Goal: Information Seeking & Learning: Learn about a topic

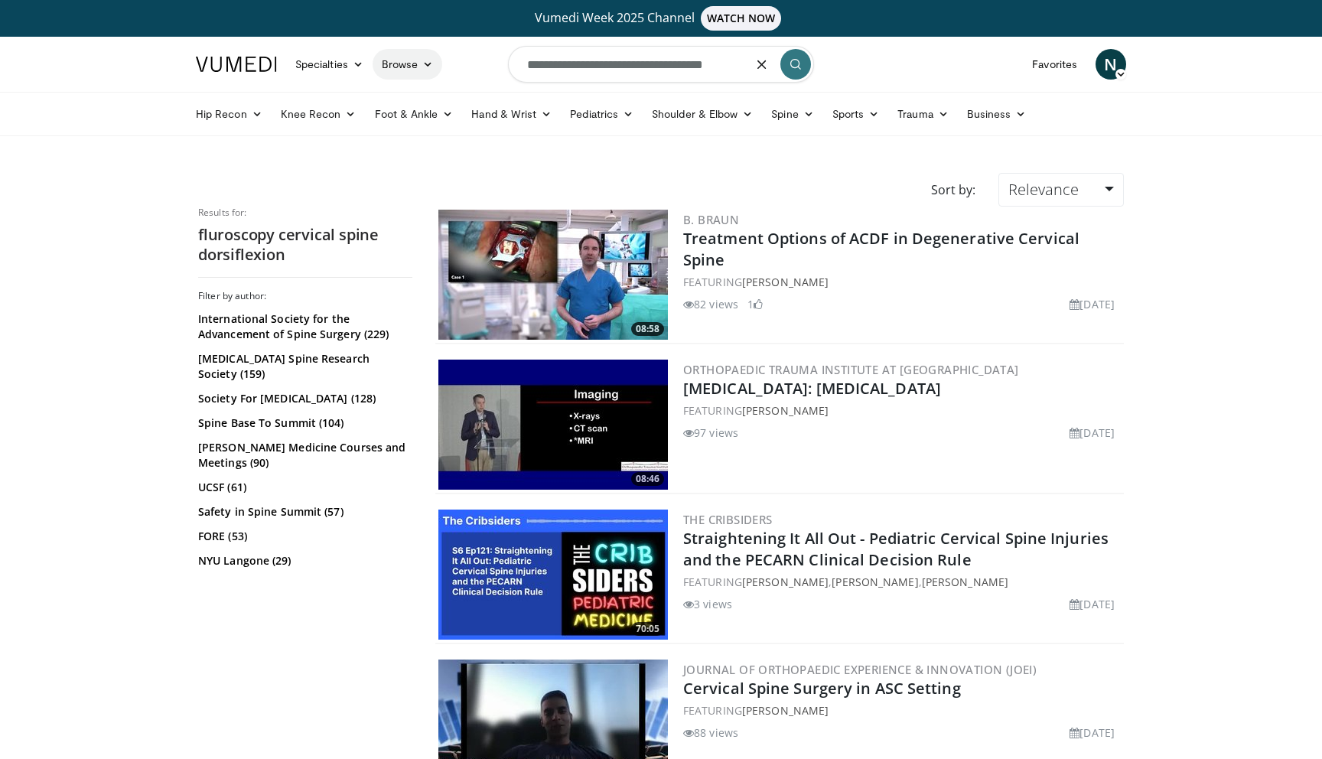
drag, startPoint x: 743, startPoint y: 69, endPoint x: 389, endPoint y: 55, distance: 353.6
click at [389, 55] on nav "Specialties Adult & Family Medicine Allergy, Asthma, Immunology Anesthesiology …" at bounding box center [661, 64] width 948 height 55
type input "**********"
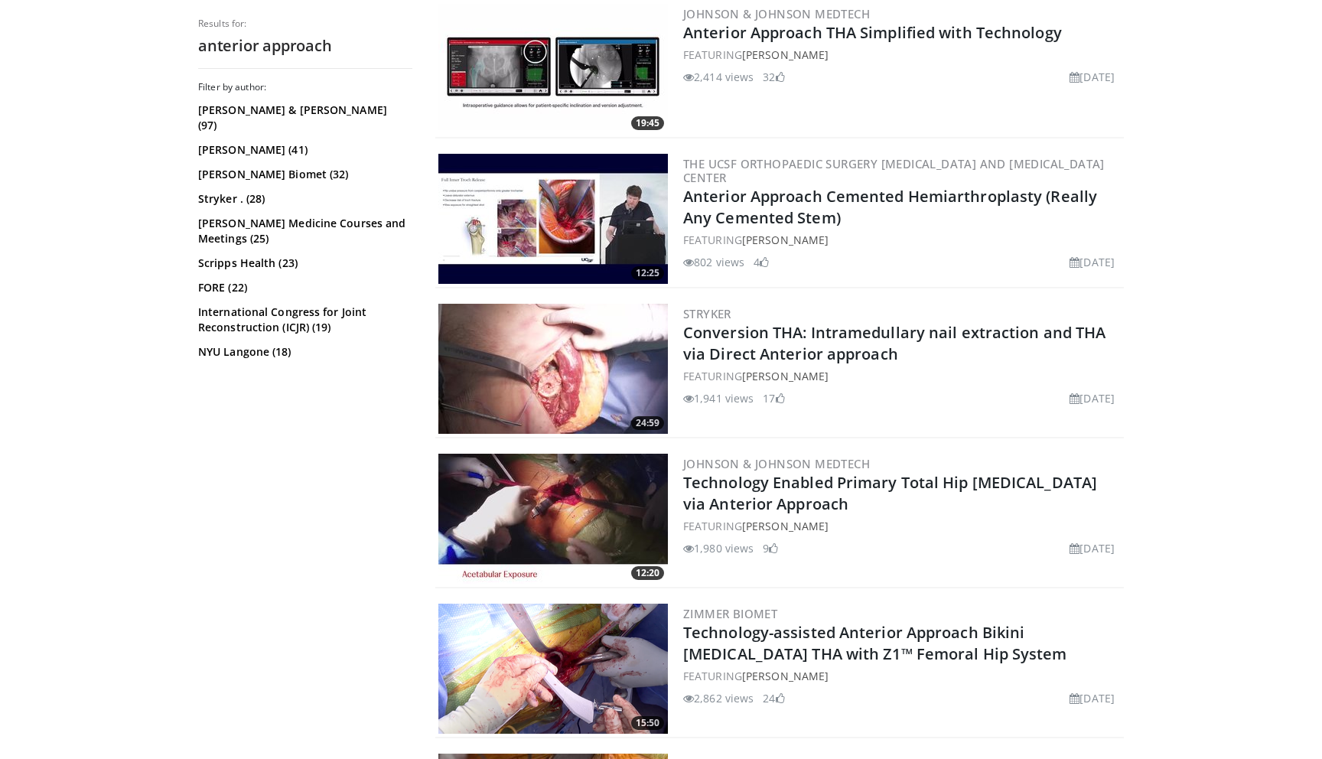
scroll to position [617, 0]
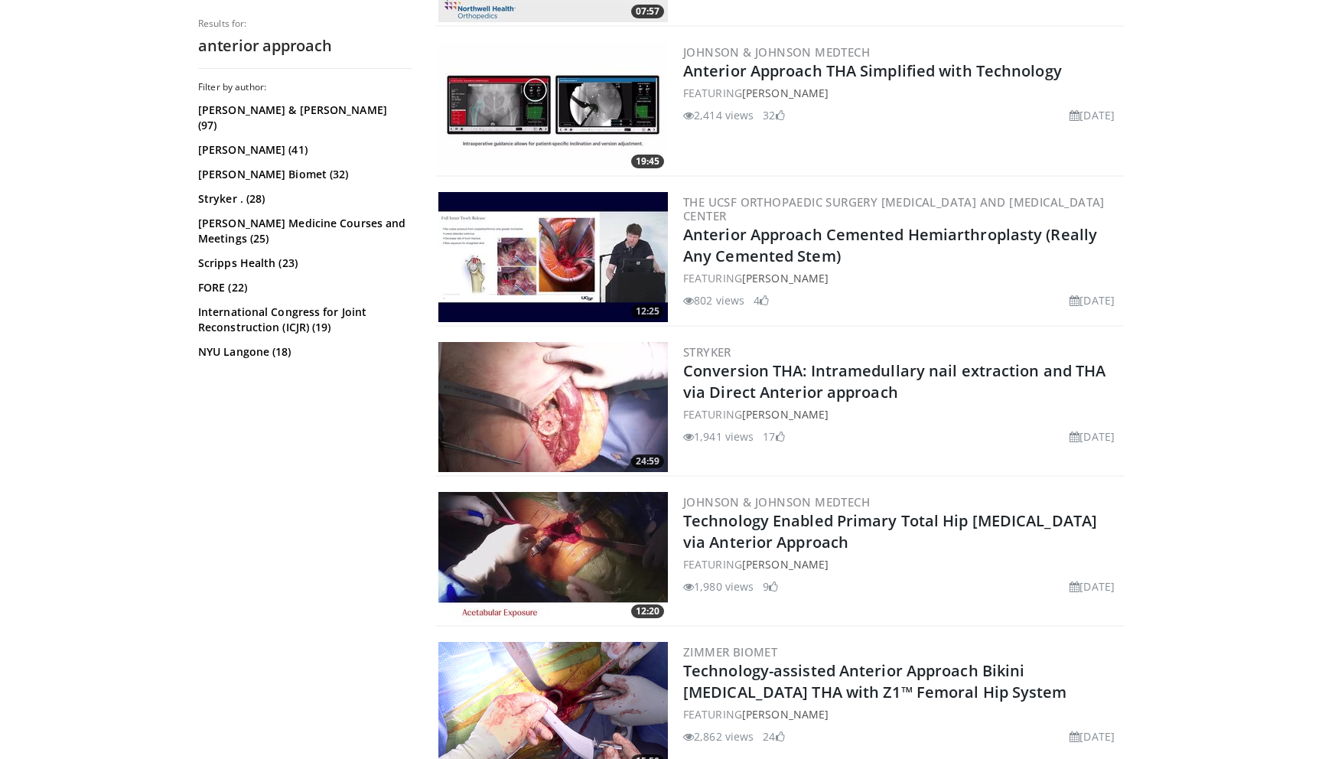
click at [576, 223] on img at bounding box center [552, 257] width 229 height 130
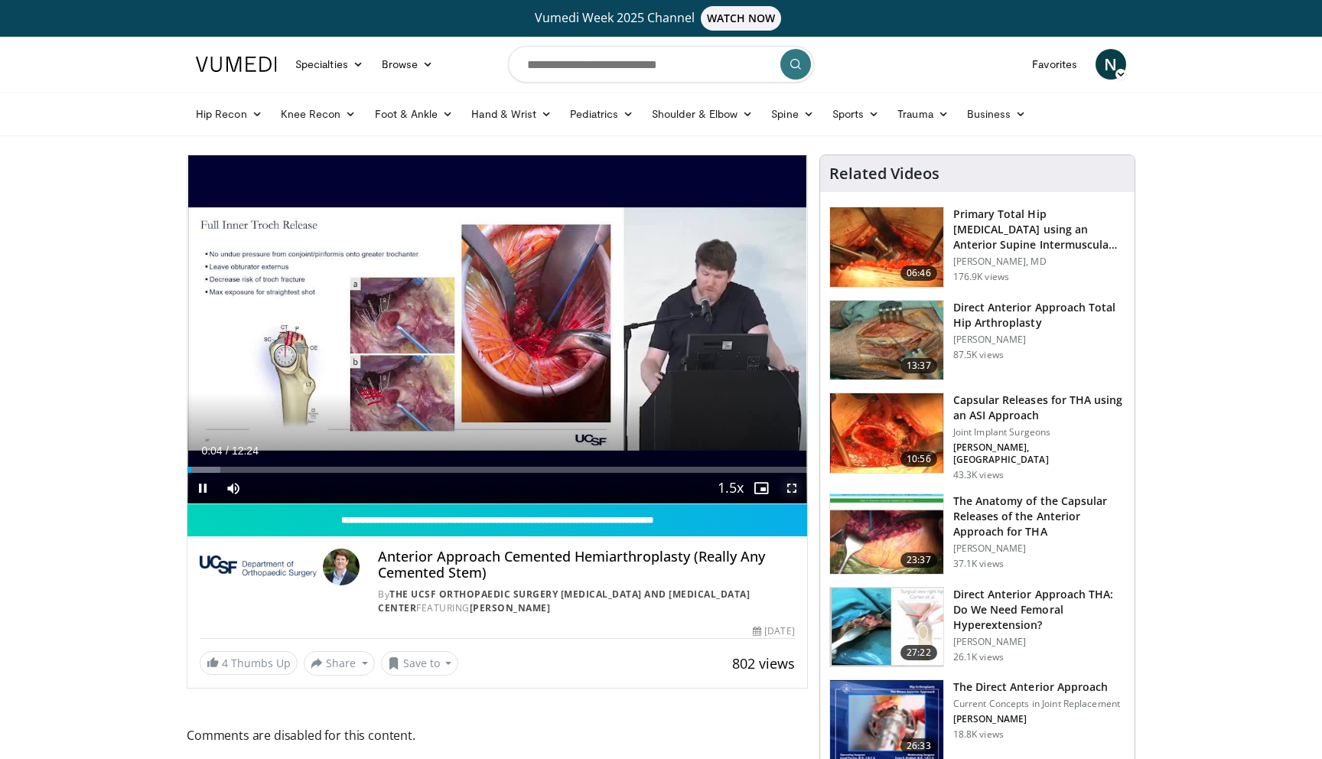
click at [793, 485] on span "Video Player" at bounding box center [791, 488] width 31 height 31
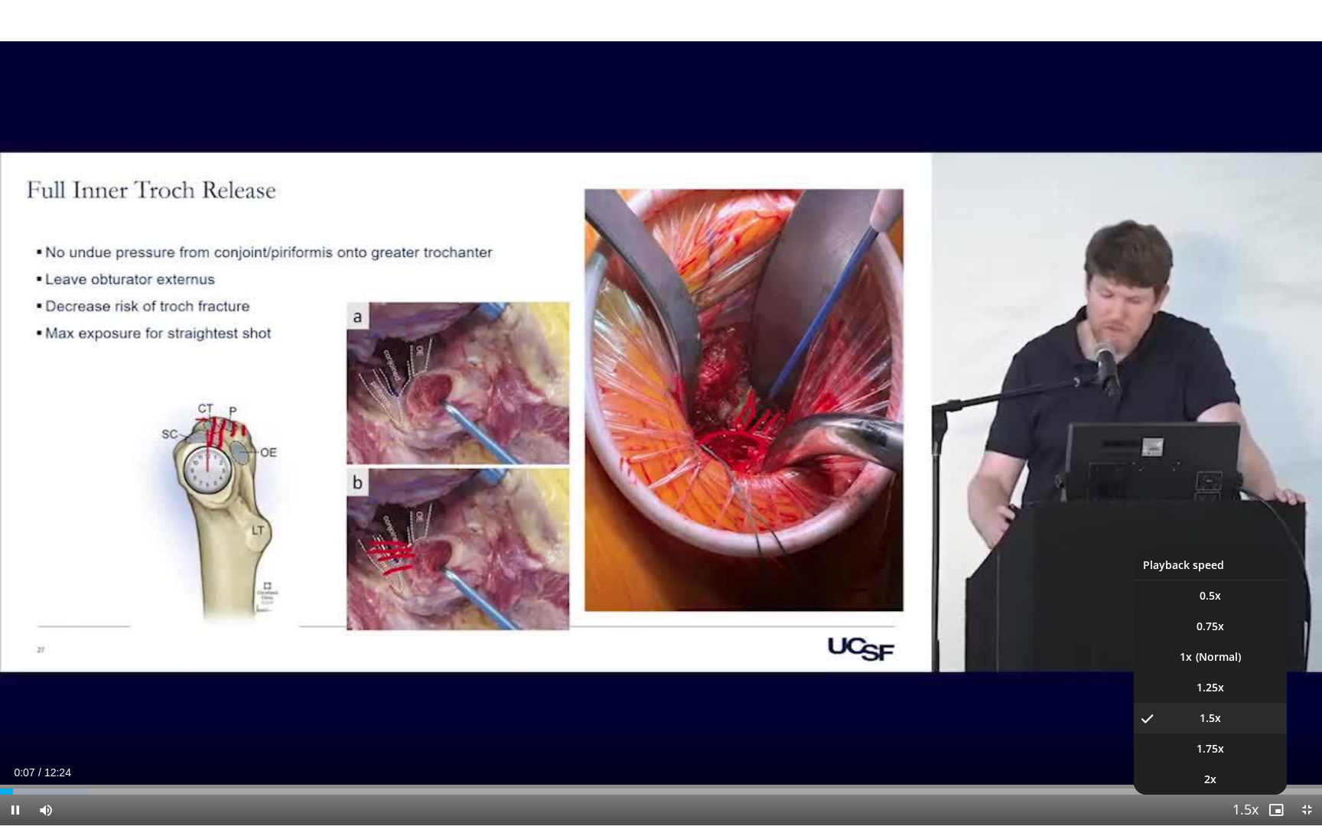
click at [1252, 758] on span "Video Player" at bounding box center [1244, 810] width 21 height 31
click at [1231, 692] on li "1.25x" at bounding box center [1209, 687] width 153 height 31
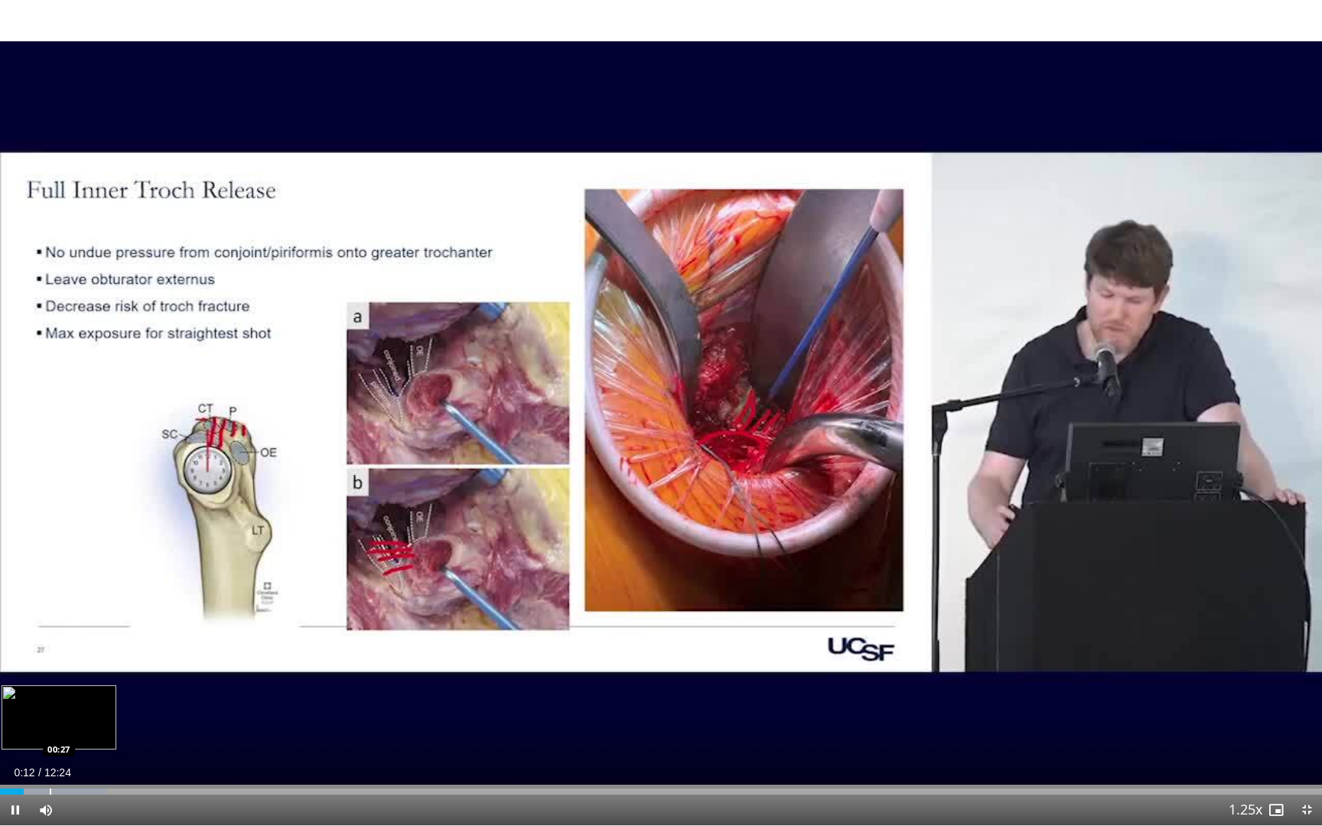
click at [51, 758] on div "Progress Bar" at bounding box center [51, 792] width 2 height 6
click at [80, 758] on div "Progress Bar" at bounding box center [81, 792] width 2 height 6
click at [106, 758] on div "Progress Bar" at bounding box center [107, 792] width 2 height 6
click at [125, 758] on div "Loaded : 16.14% 01:00 01:10" at bounding box center [661, 787] width 1322 height 15
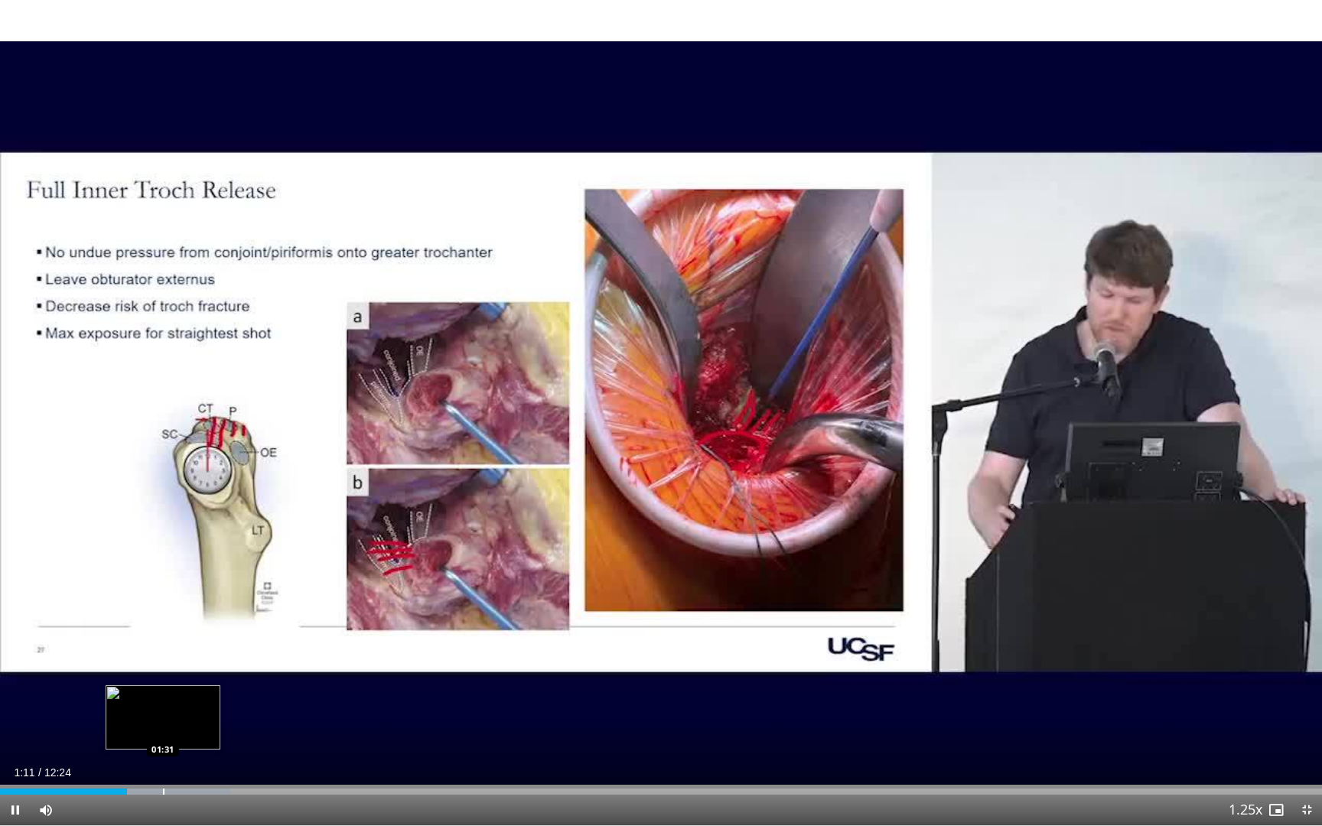
click at [163, 758] on div "Progress Bar" at bounding box center [164, 792] width 2 height 6
click at [210, 758] on div "Progress Bar" at bounding box center [211, 792] width 2 height 6
click at [250, 758] on div "Loaded : 22.80% 01:58 02:12" at bounding box center [661, 787] width 1322 height 15
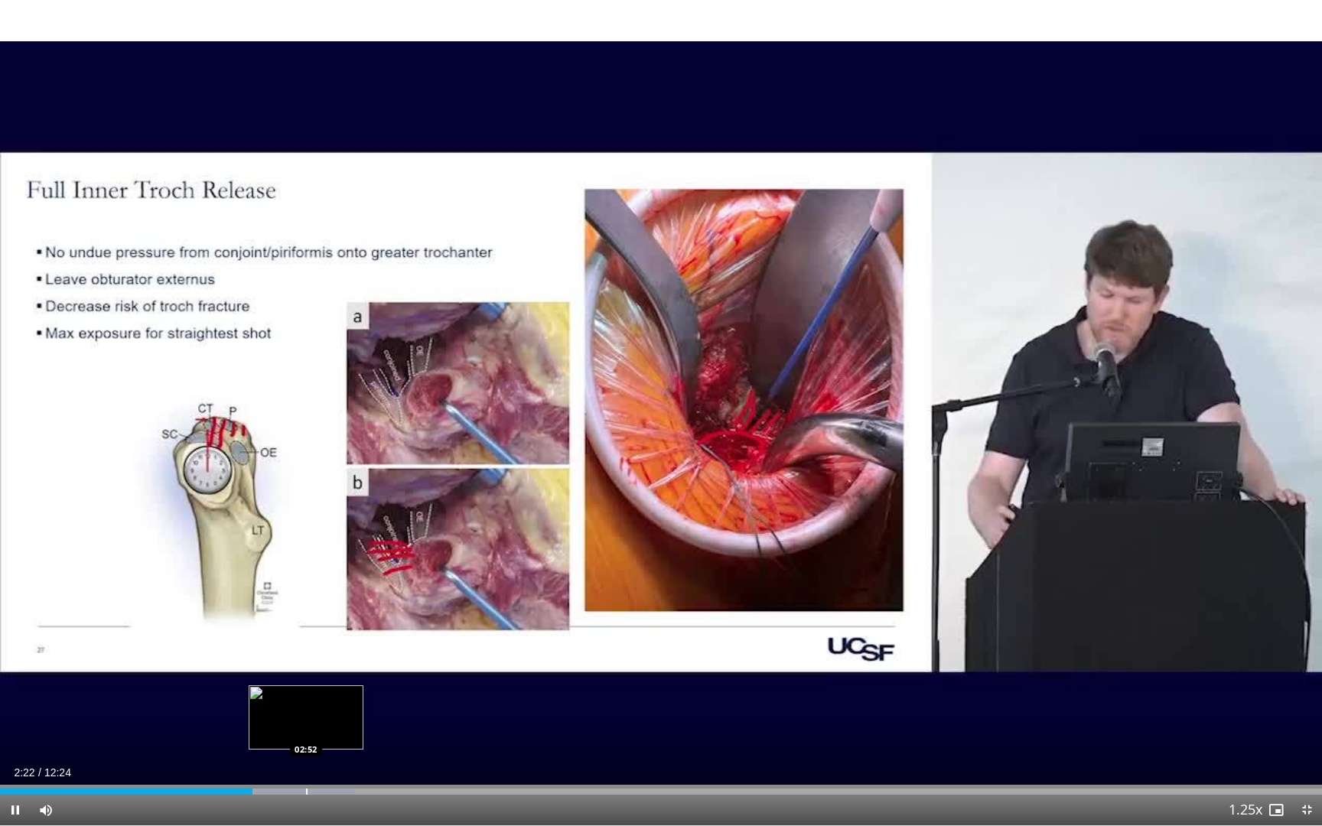
click at [306, 758] on div "Progress Bar" at bounding box center [307, 792] width 2 height 6
click at [333, 758] on div "Progress Bar" at bounding box center [333, 792] width 2 height 6
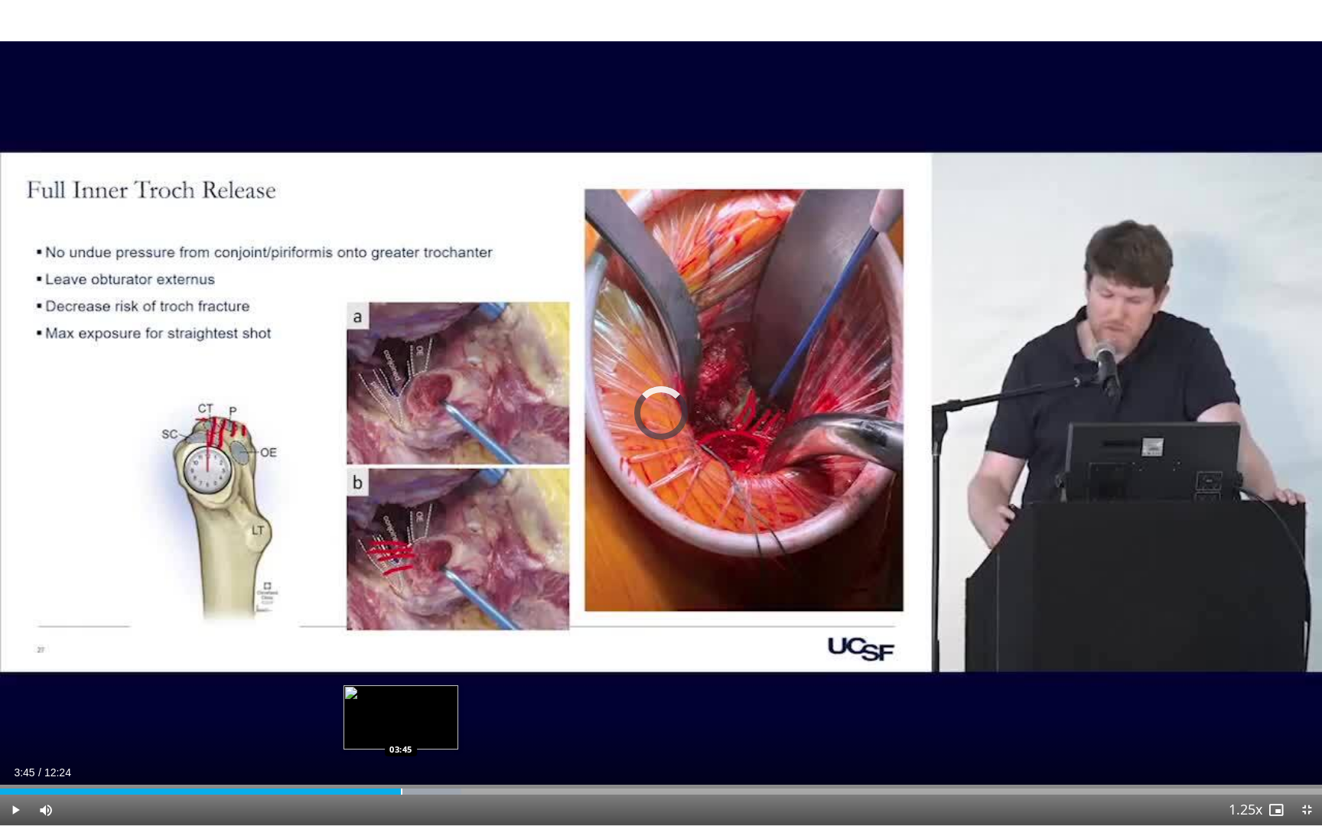
click at [401, 758] on div "Loaded : 34.88% 03:14 03:45" at bounding box center [661, 787] width 1322 height 15
click at [454, 758] on div "Progress Bar" at bounding box center [455, 792] width 2 height 6
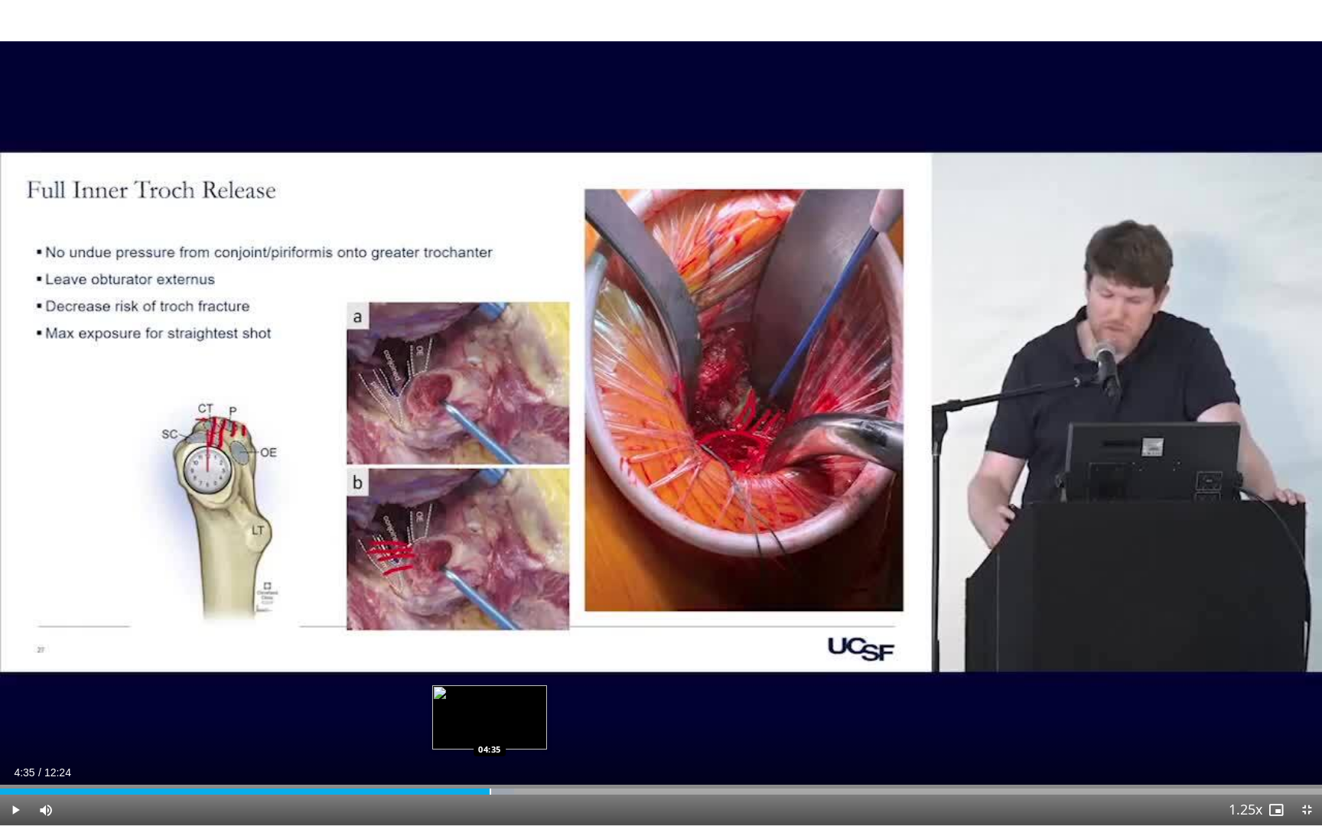
click at [489, 758] on div "Progress Bar" at bounding box center [490, 792] width 2 height 6
click at [455, 758] on div "Loaded : 45.62% 04:36 04:17" at bounding box center [661, 787] width 1322 height 15
click at [522, 758] on div "Progress Bar" at bounding box center [523, 792] width 2 height 6
click at [543, 758] on div "Current Time 4:56 / Duration 12:24 Pause Skip Backward Skip Forward Mute Loaded…" at bounding box center [661, 810] width 1322 height 31
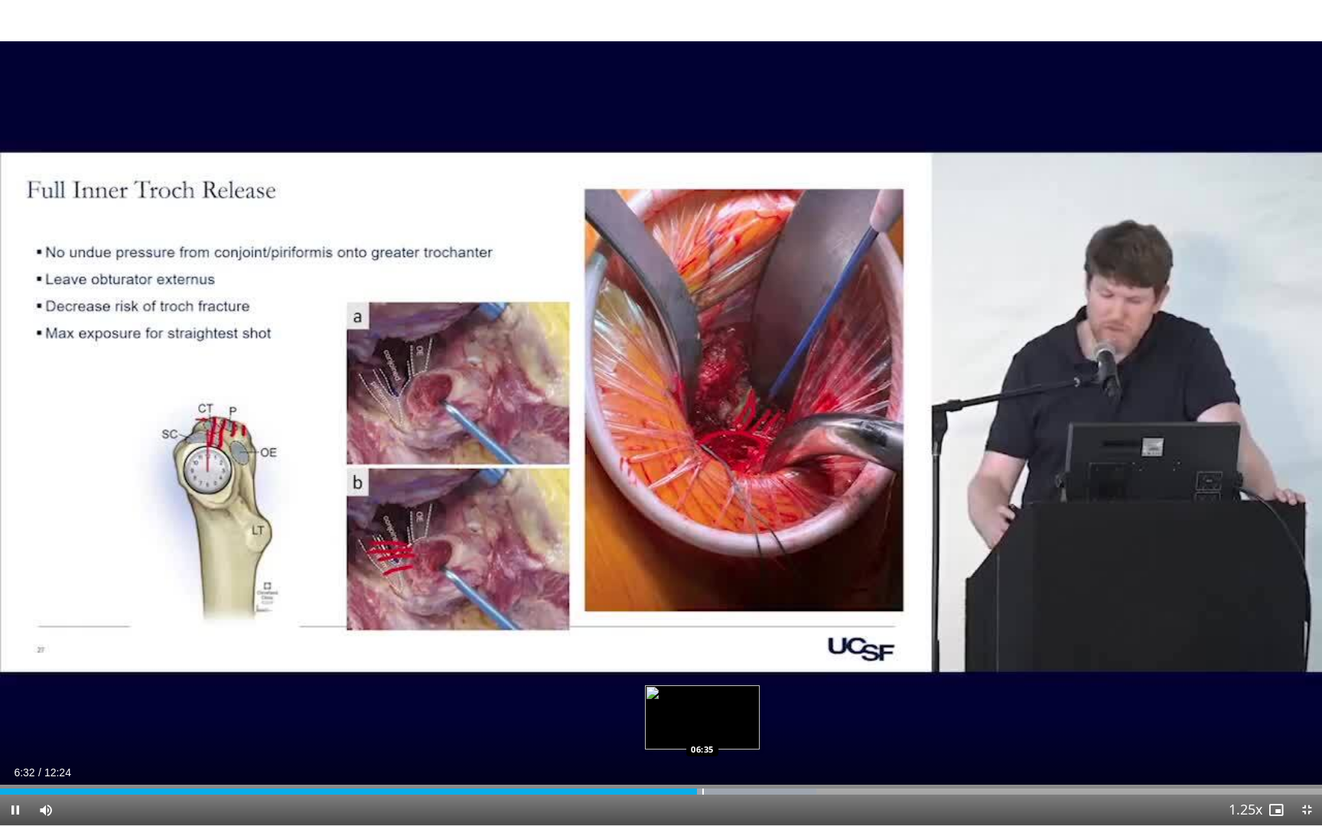
click at [702, 758] on div "Progress Bar" at bounding box center [703, 792] width 2 height 6
click at [727, 758] on div "Progress Bar" at bounding box center [728, 792] width 2 height 6
click at [753, 758] on div "Progress Bar" at bounding box center [754, 792] width 2 height 6
click at [785, 758] on div "Progress Bar" at bounding box center [786, 792] width 2 height 6
click at [922, 758] on div "Current Time 8:21 / Duration 12:24 Pause Skip Backward Skip Forward Mute Loaded…" at bounding box center [661, 810] width 1322 height 31
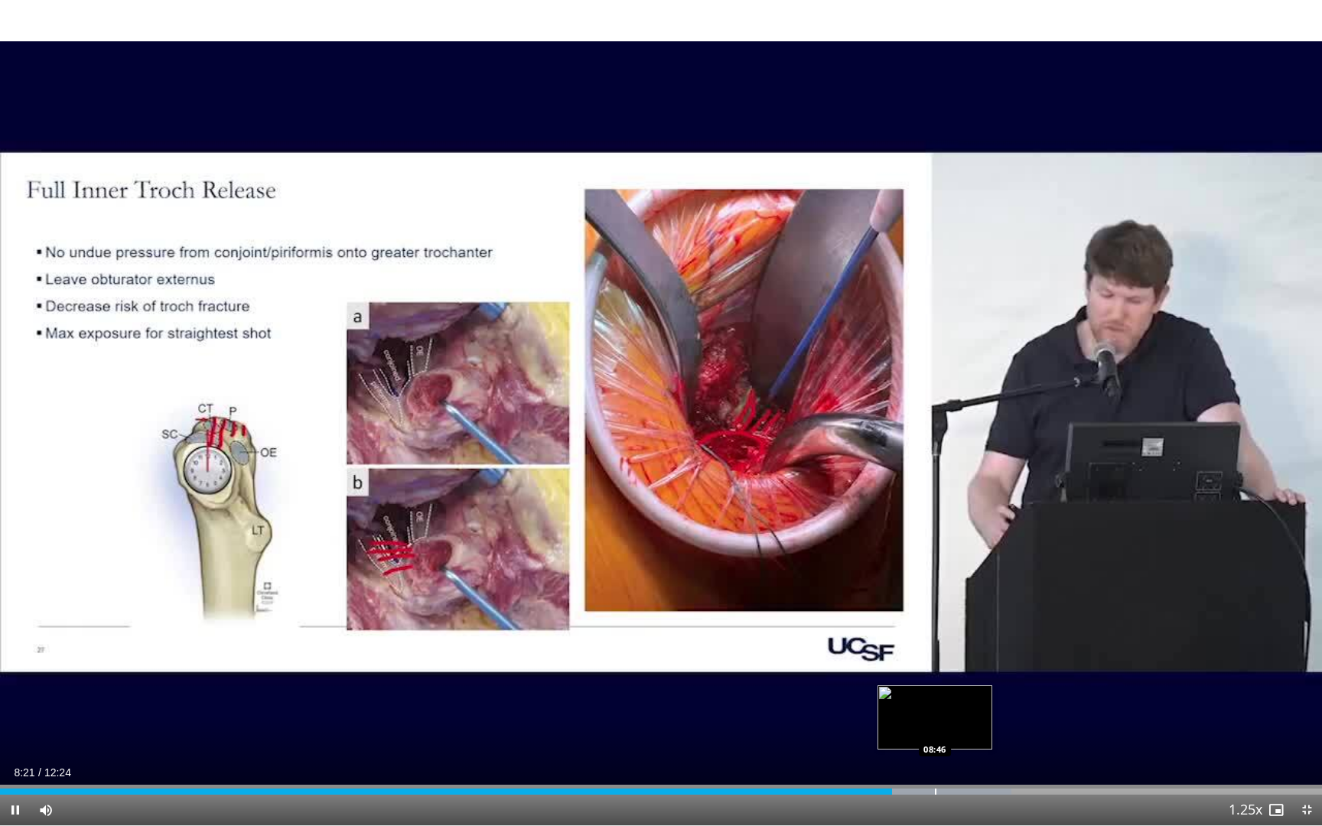
click at [936, 758] on div "Progress Bar" at bounding box center [936, 792] width 2 height 6
click at [1307, 758] on span "Video Player" at bounding box center [1306, 810] width 31 height 31
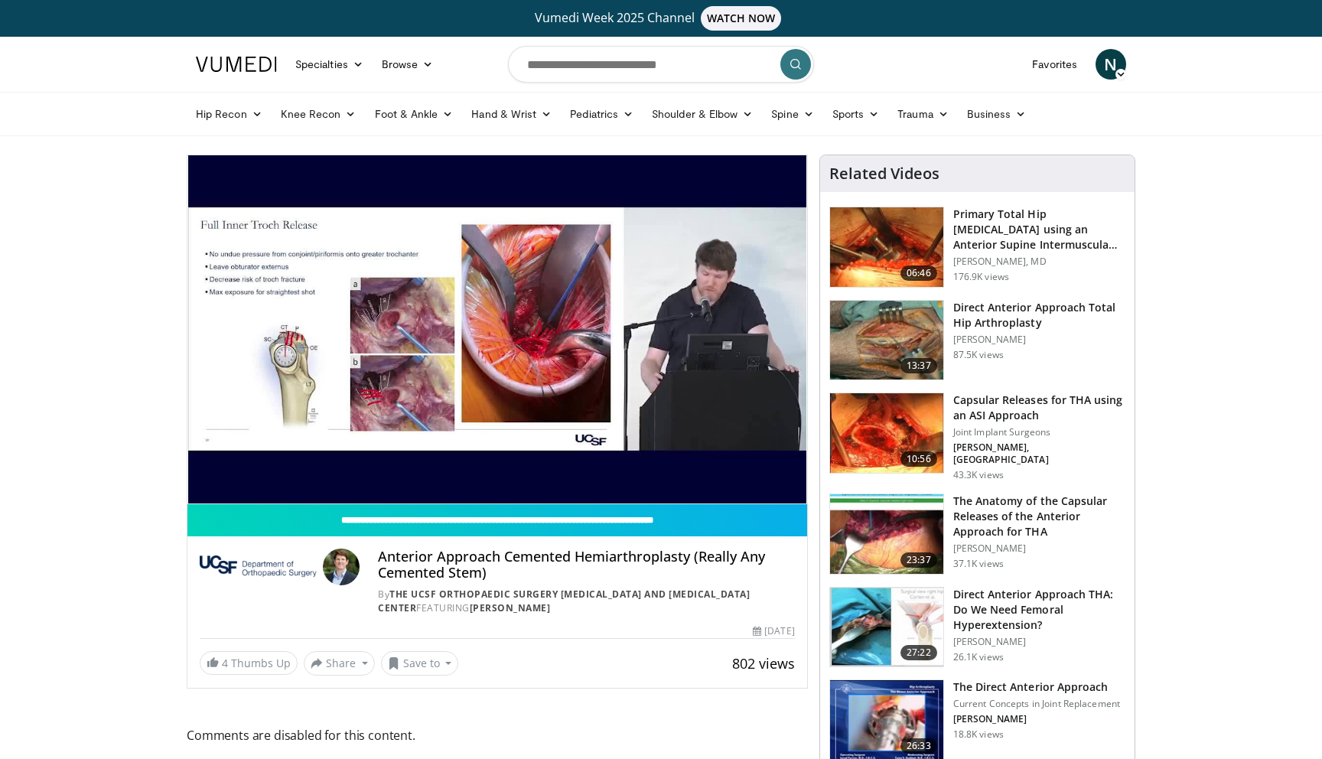
click at [897, 330] on img at bounding box center [886, 341] width 113 height 80
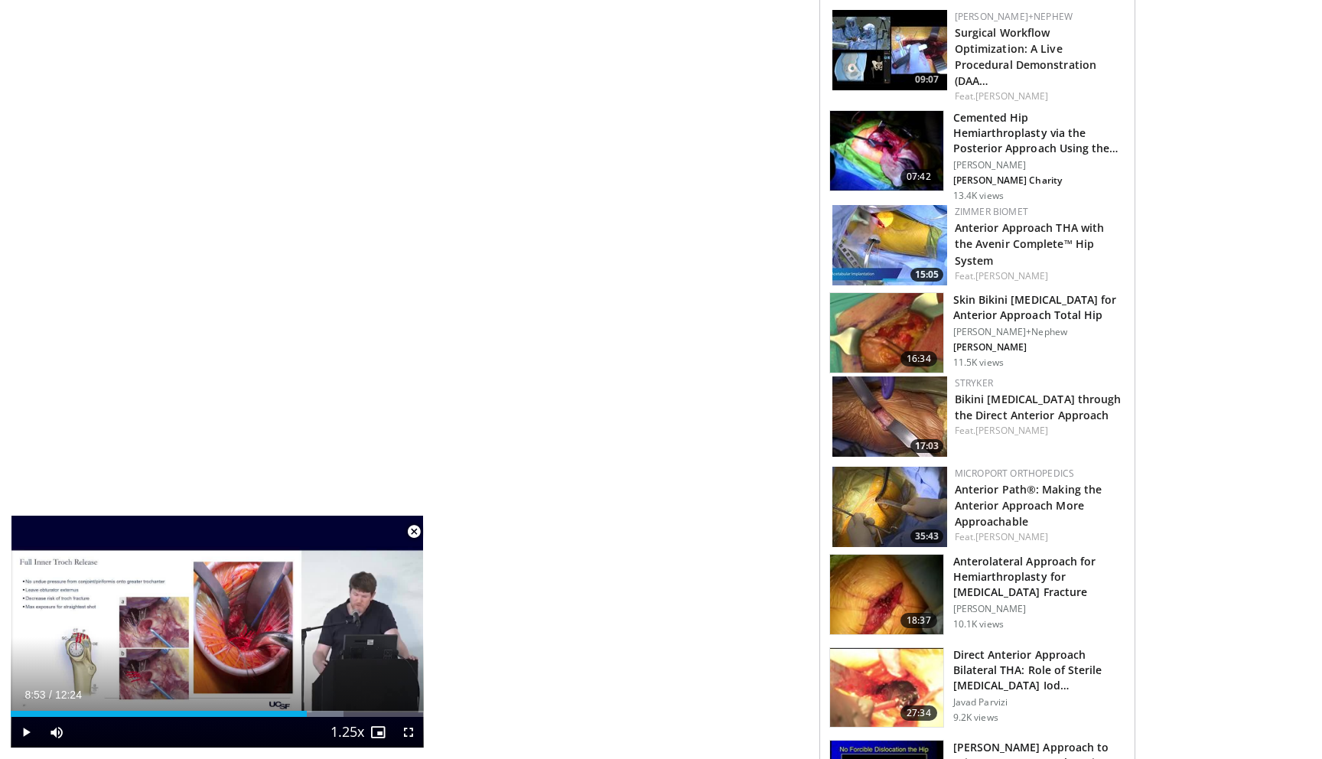
scroll to position [1142, 0]
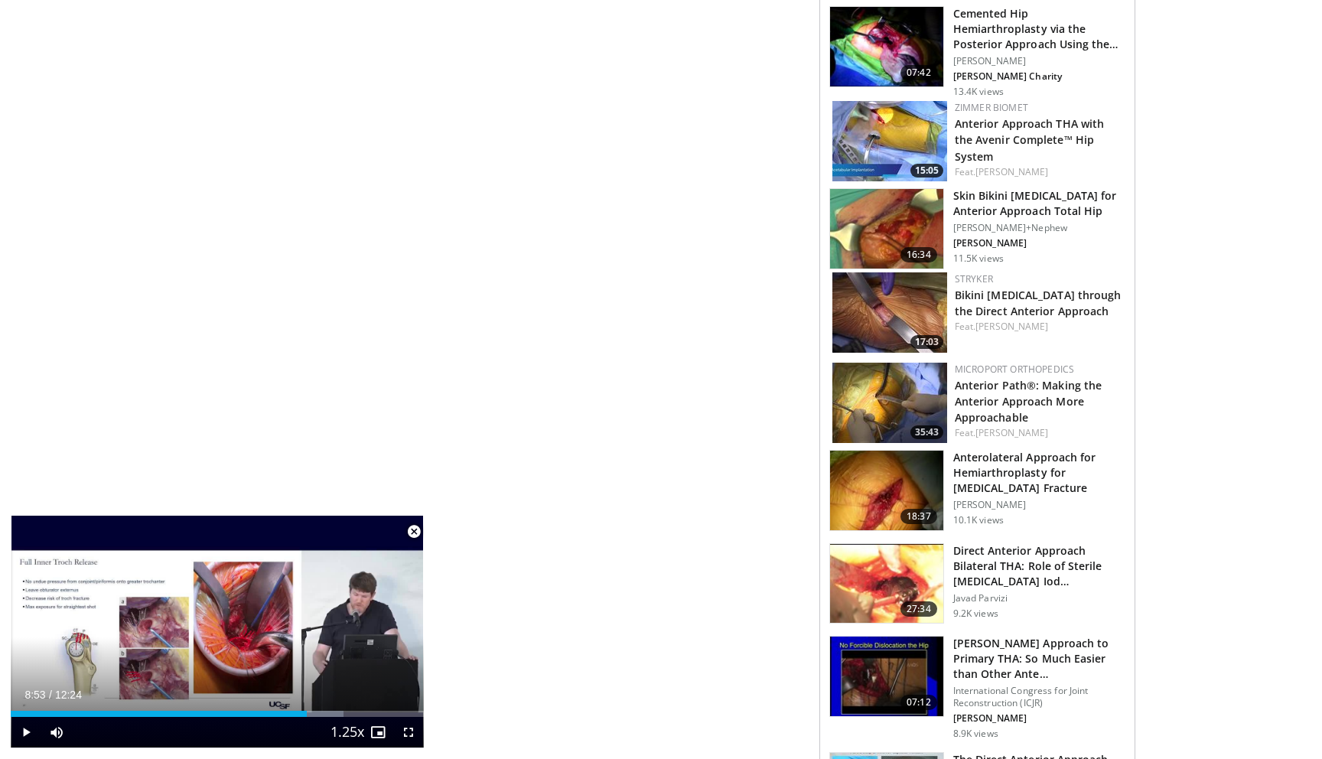
click at [889, 272] on img at bounding box center [889, 312] width 115 height 80
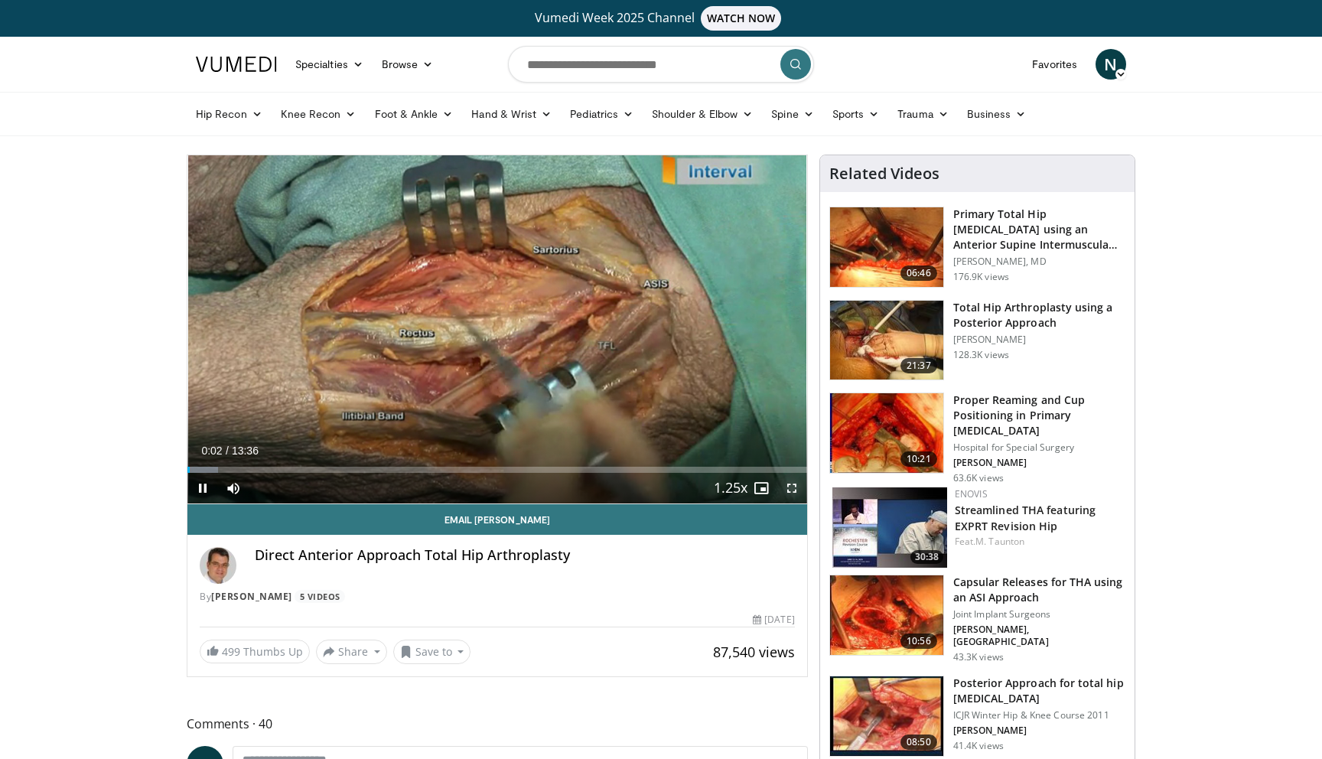
click at [789, 485] on span "Video Player" at bounding box center [791, 488] width 31 height 31
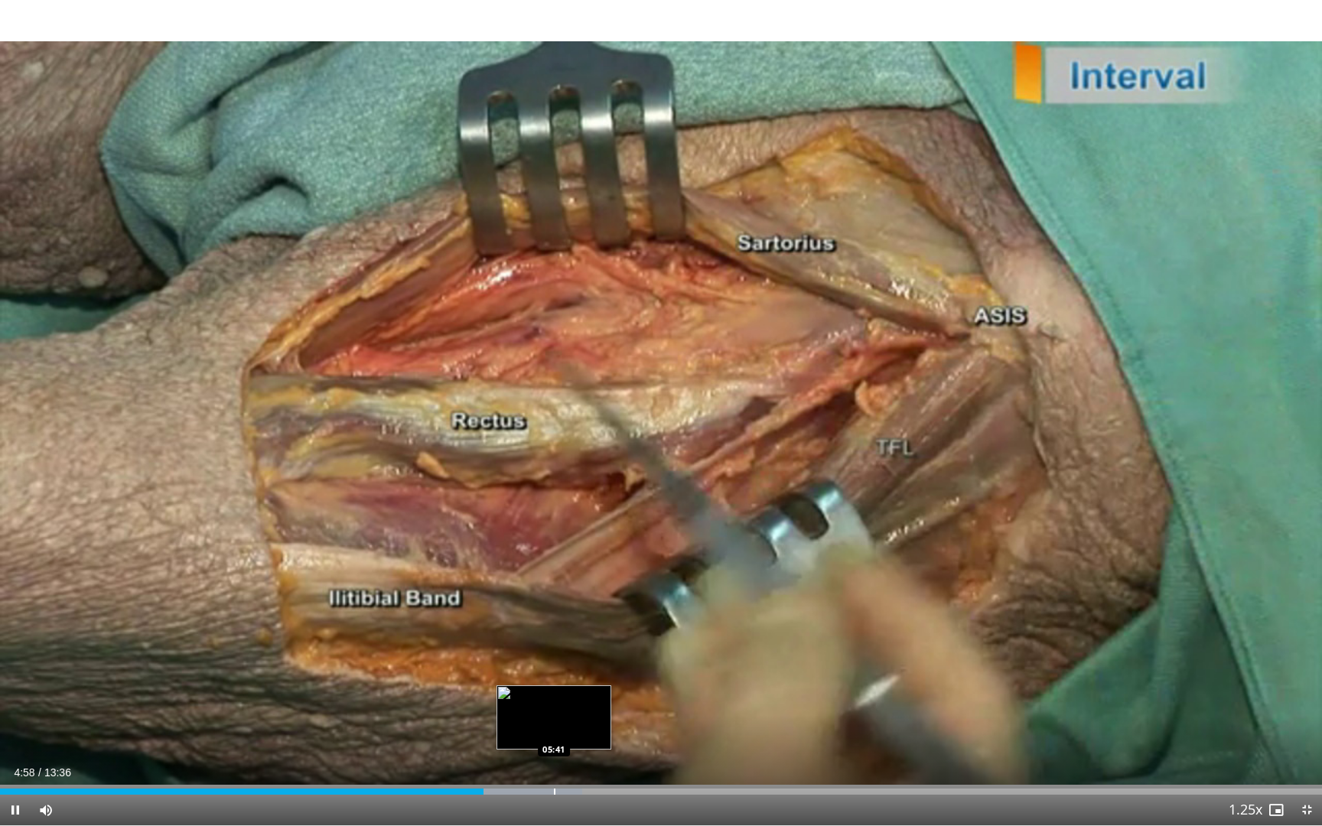
click at [554, 758] on div "Loaded : 44.04% 04:58 05:41" at bounding box center [661, 787] width 1322 height 15
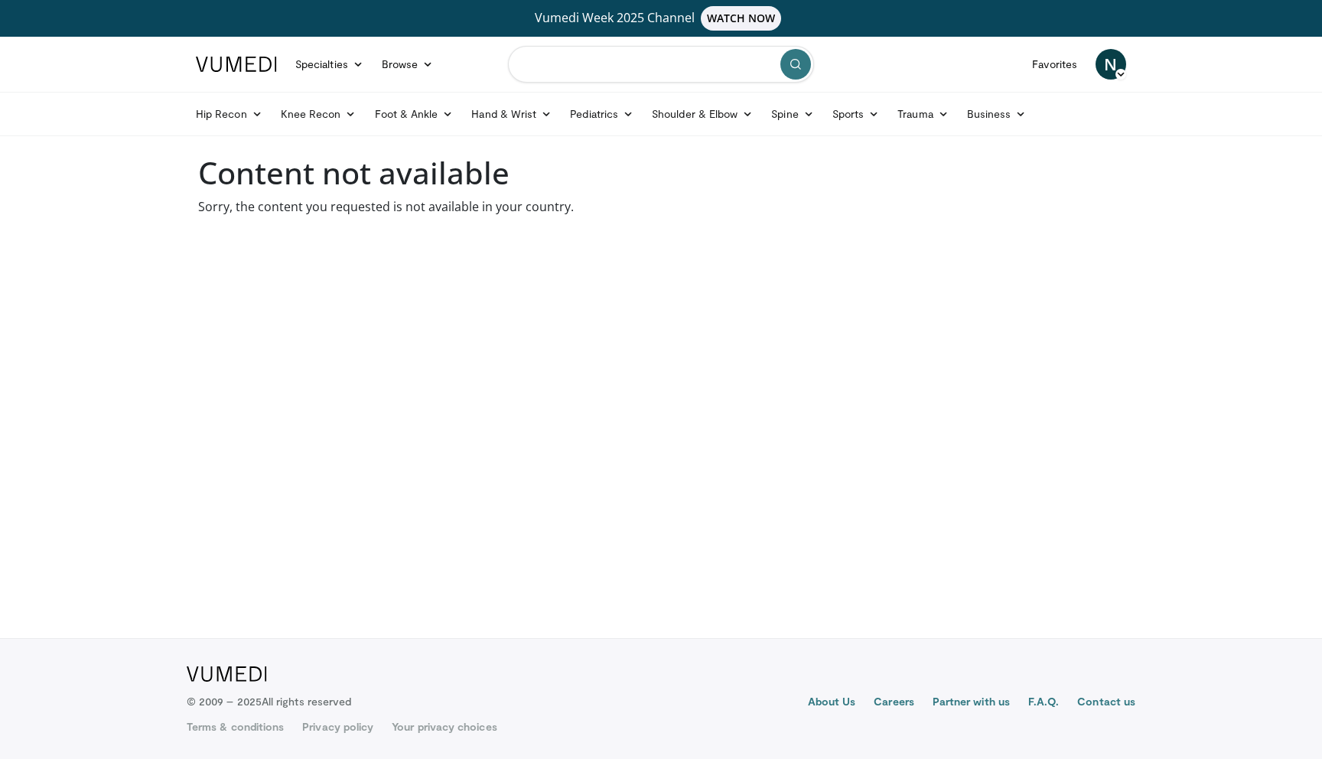
click at [599, 65] on input "Search topics, interventions" at bounding box center [661, 64] width 306 height 37
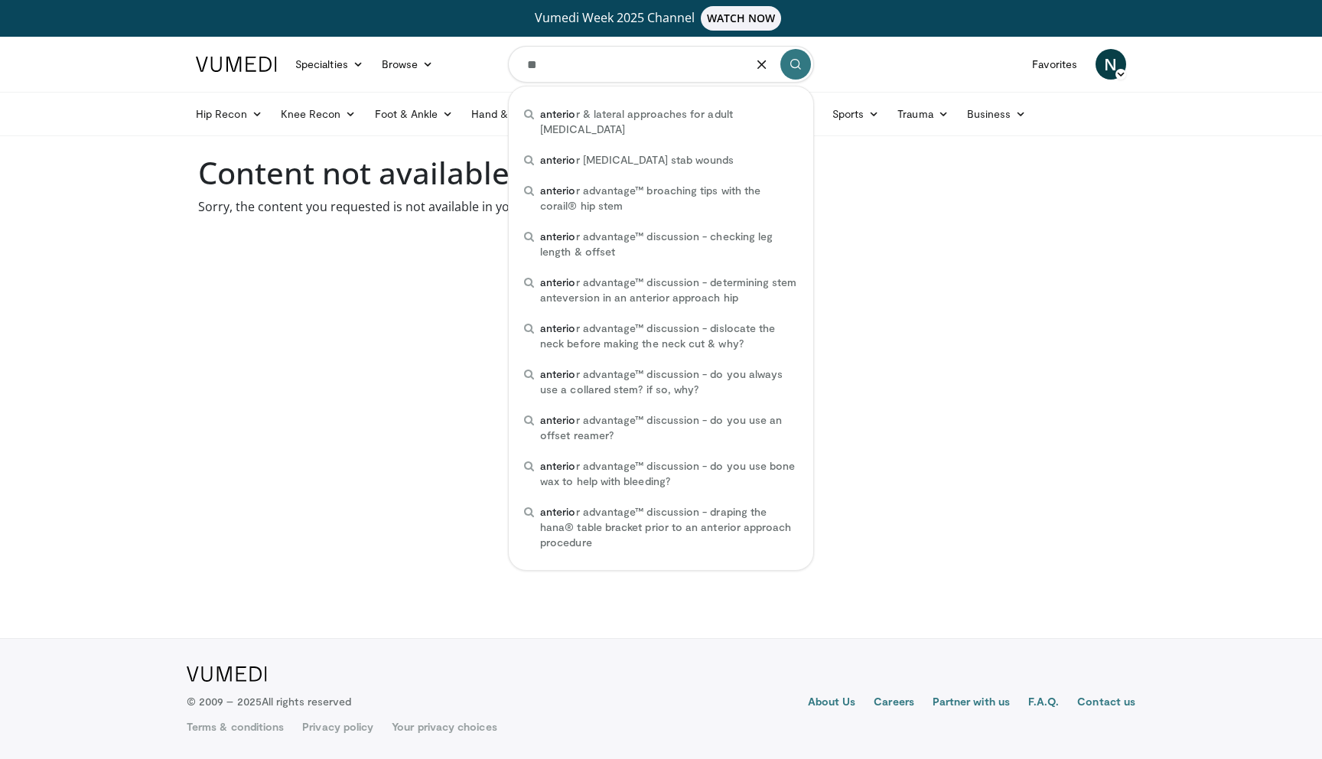
type input "*"
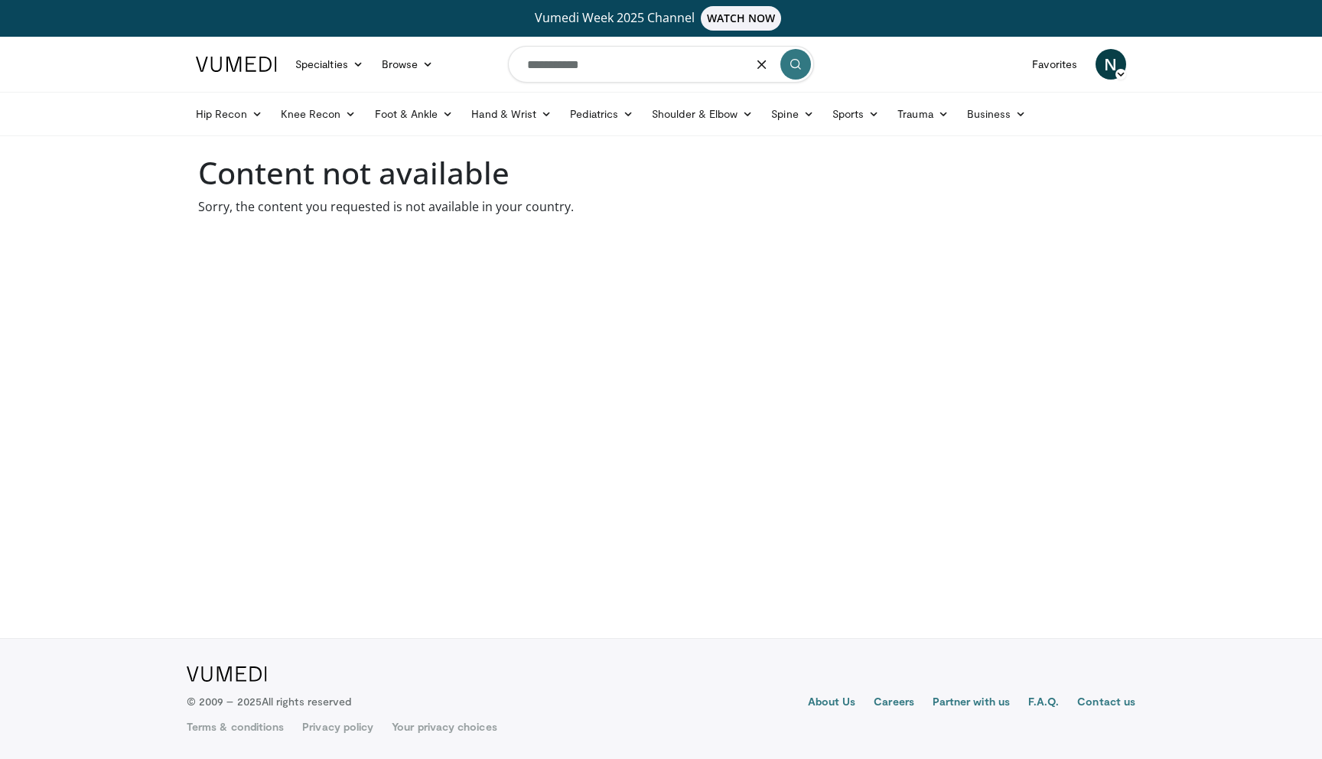
type input "**********"
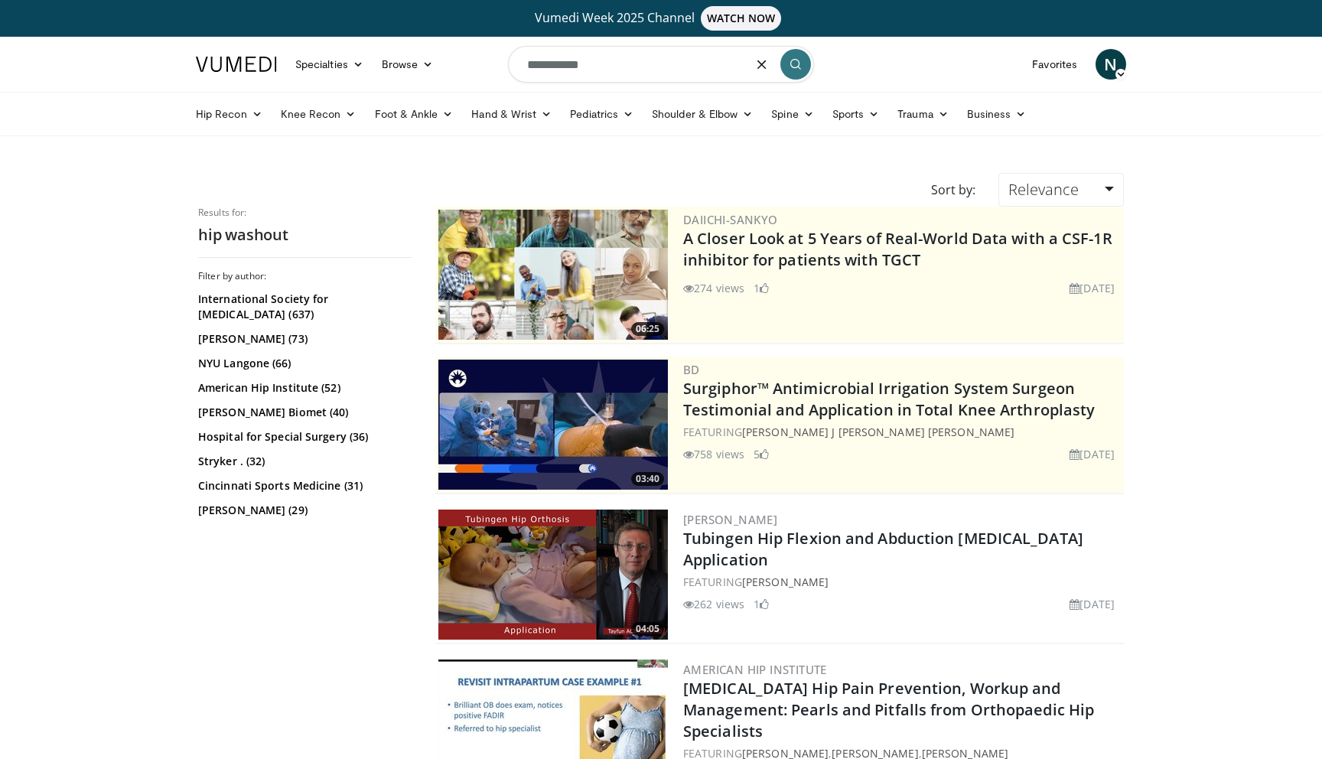
click at [633, 66] on input "**********" at bounding box center [661, 64] width 306 height 37
type input "**********"
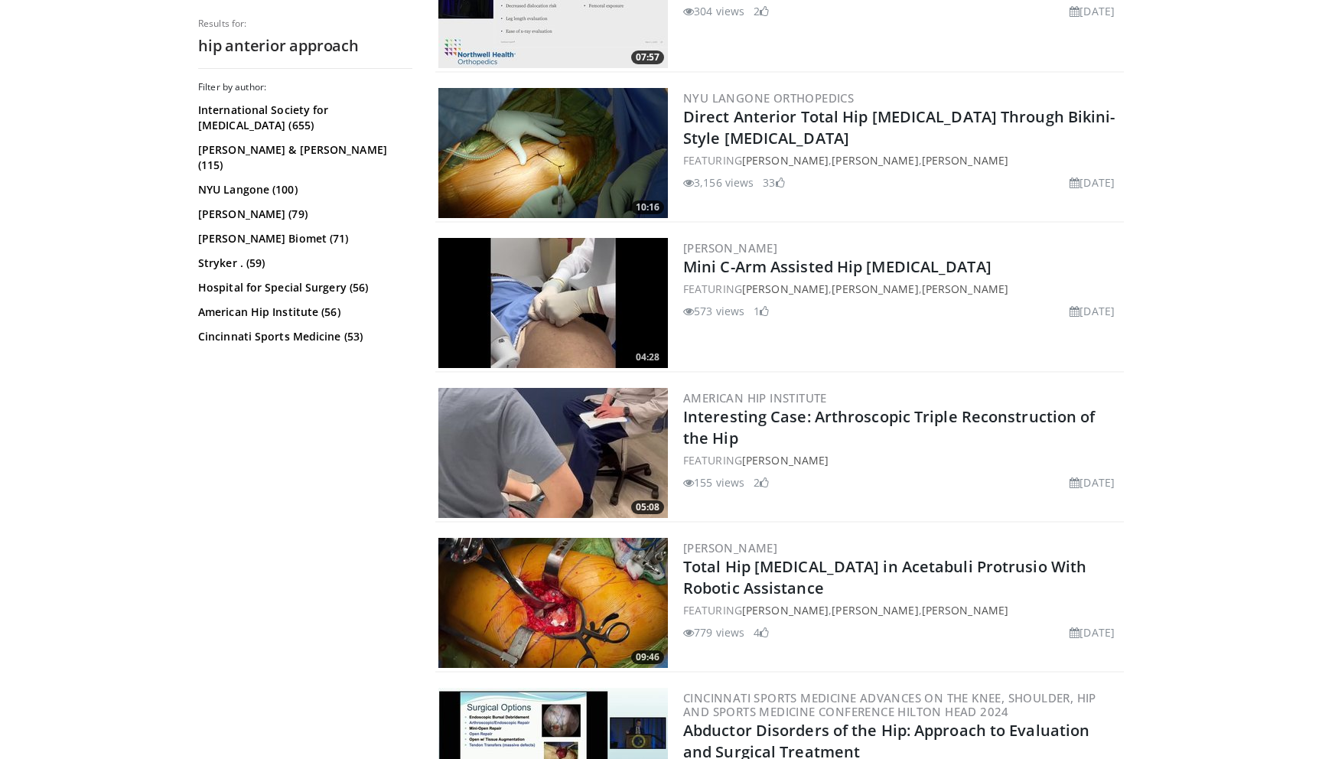
scroll to position [2814, 0]
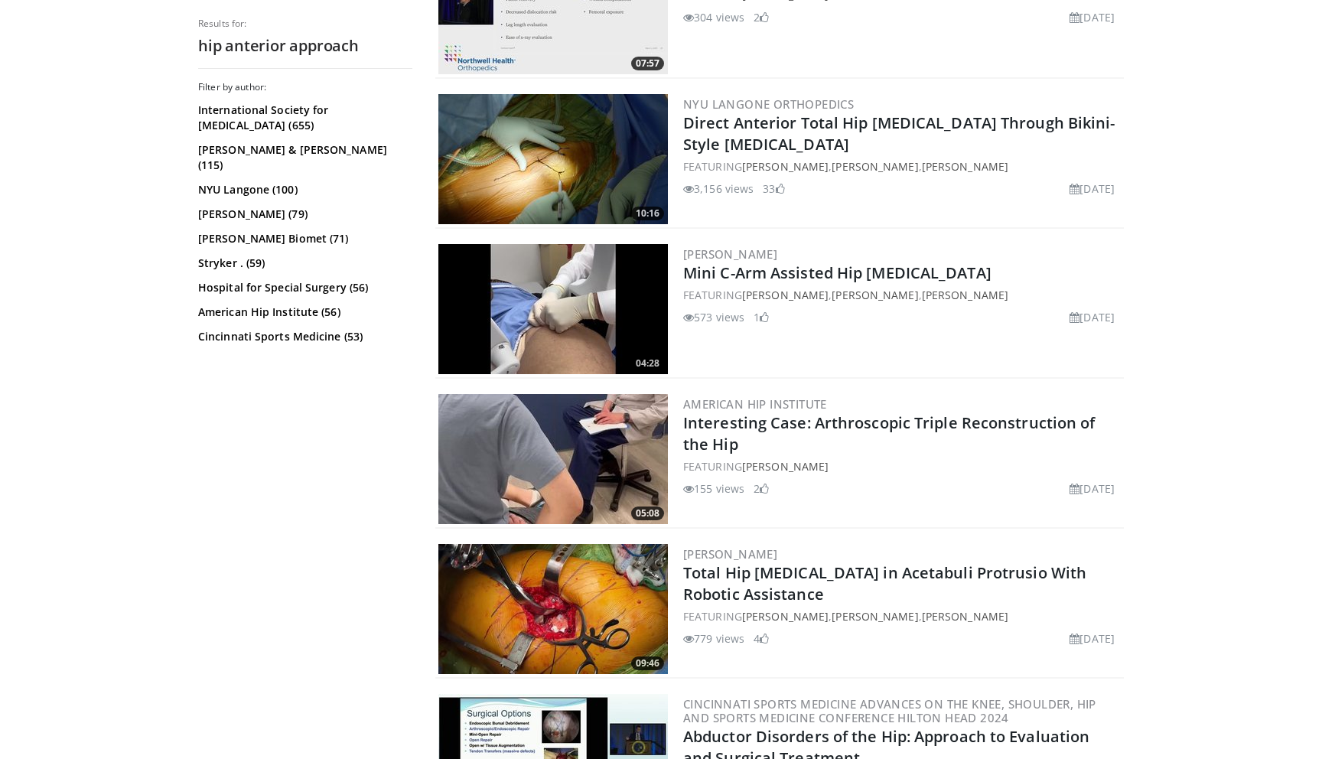
click at [594, 124] on img at bounding box center [552, 159] width 229 height 130
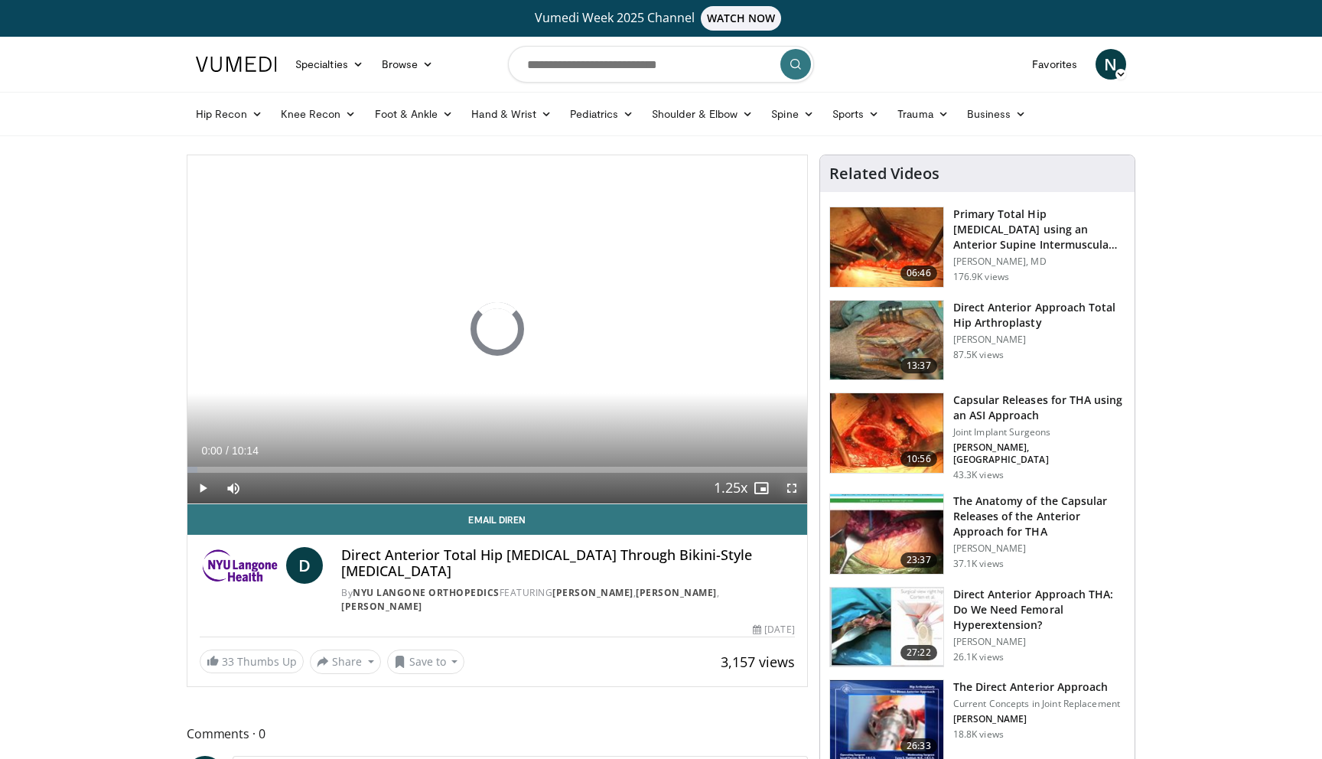
click at [798, 489] on span "Video Player" at bounding box center [791, 488] width 31 height 31
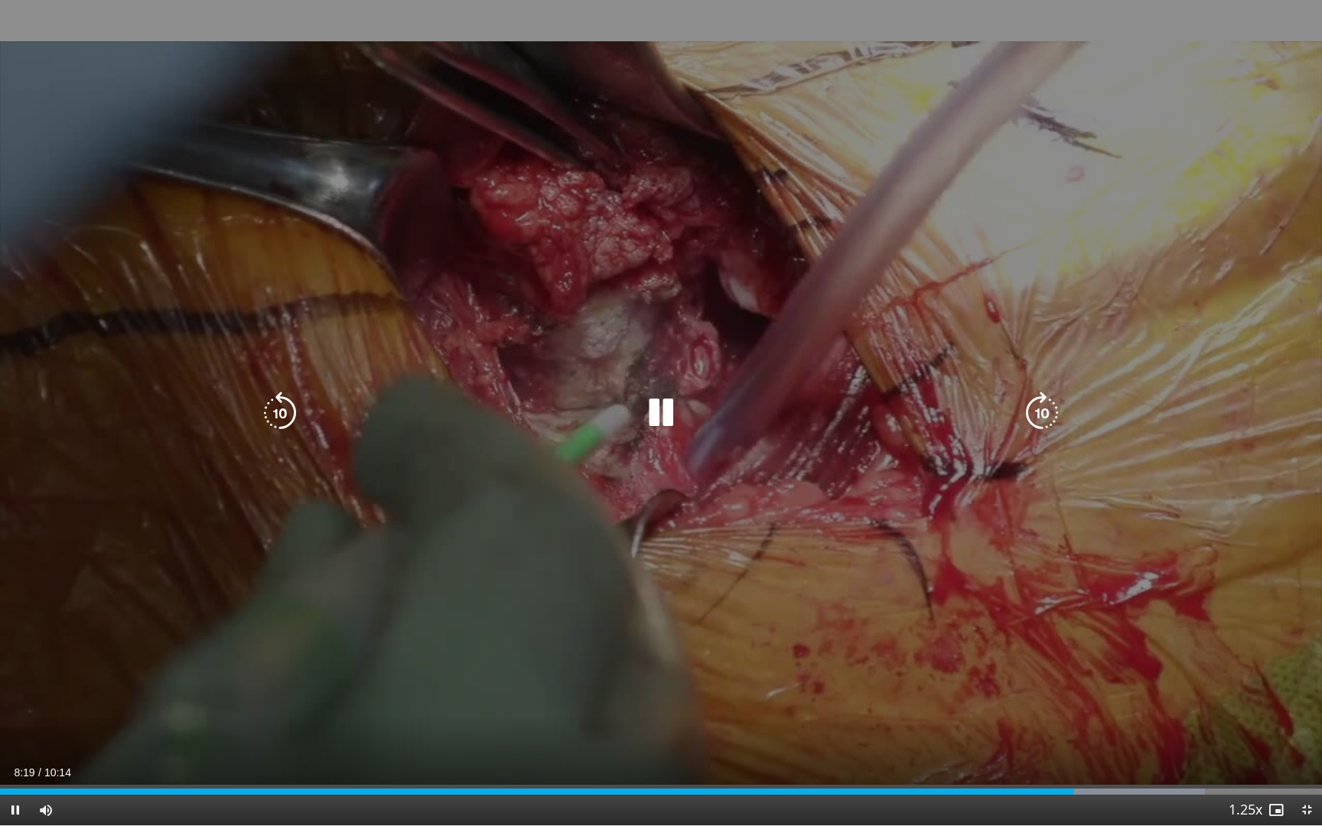
click at [684, 416] on div "Video Player" at bounding box center [661, 413] width 793 height 31
click at [683, 416] on div "Video Player" at bounding box center [661, 413] width 793 height 31
click at [673, 417] on icon "Video Player" at bounding box center [660, 413] width 43 height 43
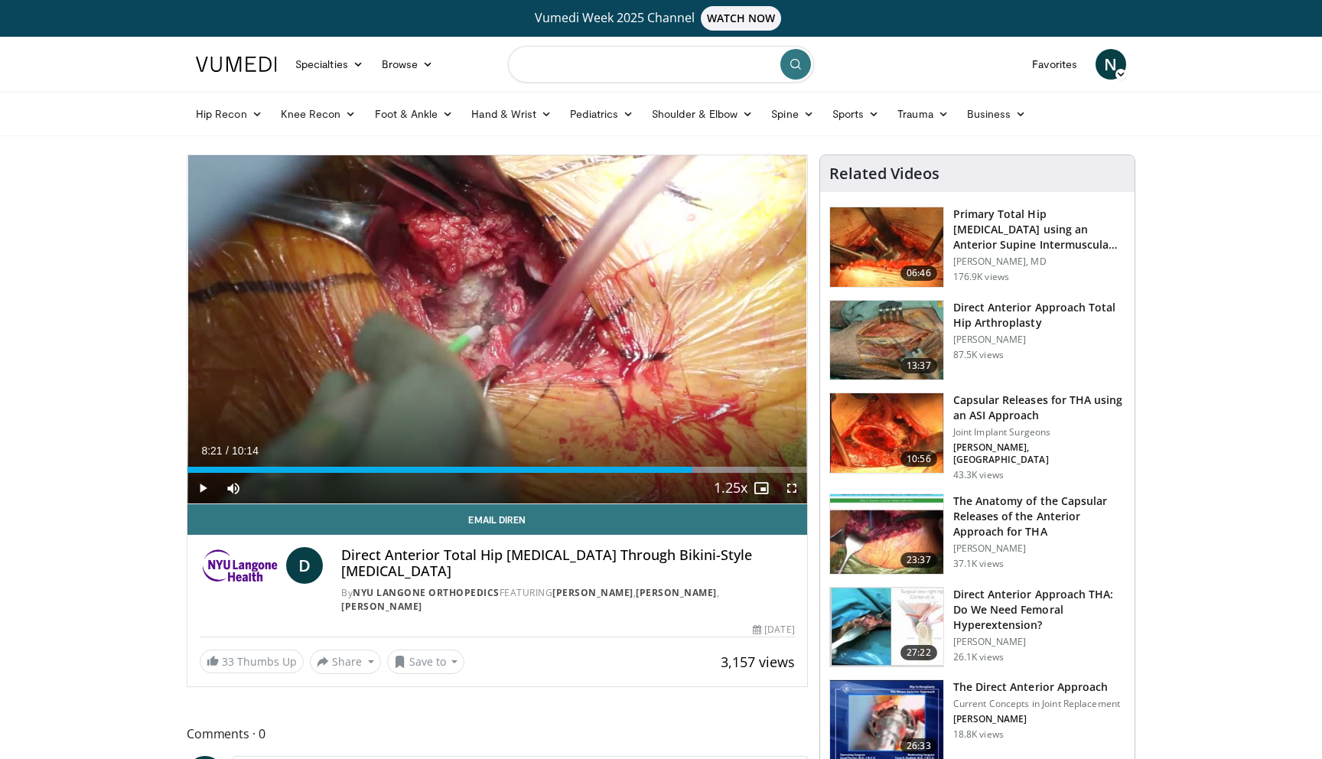
click at [701, 70] on input "Search topics, interventions" at bounding box center [661, 64] width 306 height 37
type input "**********"
